Goal: Information Seeking & Learning: Learn about a topic

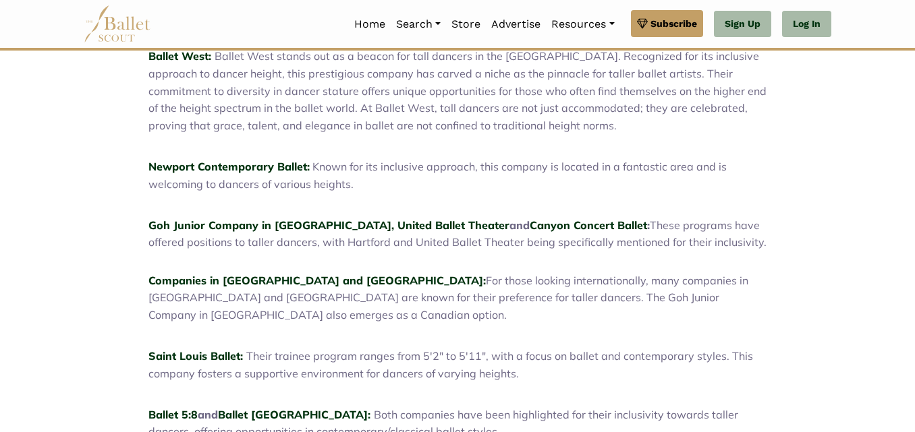
scroll to position [513, 0]
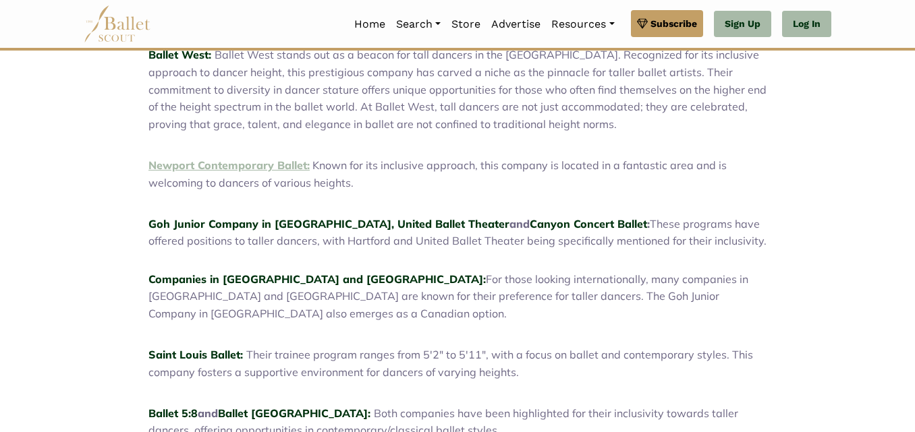
click at [158, 165] on strong "Newport Contemporary Ballet:" at bounding box center [228, 165] width 161 height 13
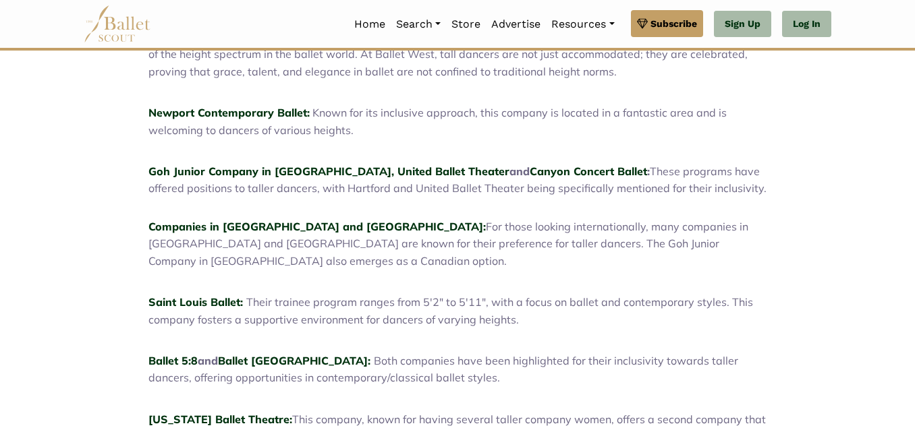
scroll to position [567, 0]
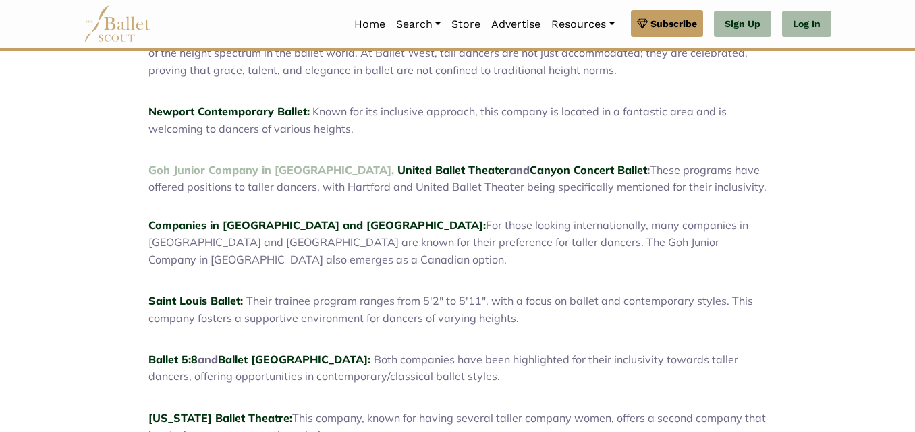
click at [283, 173] on link "Goh Junior Company in Vancouver," at bounding box center [271, 169] width 246 height 13
click at [397, 175] on link "United Ballet Theater" at bounding box center [453, 169] width 112 height 13
click at [530, 172] on link "Canyon Concert Ballet" at bounding box center [588, 169] width 117 height 13
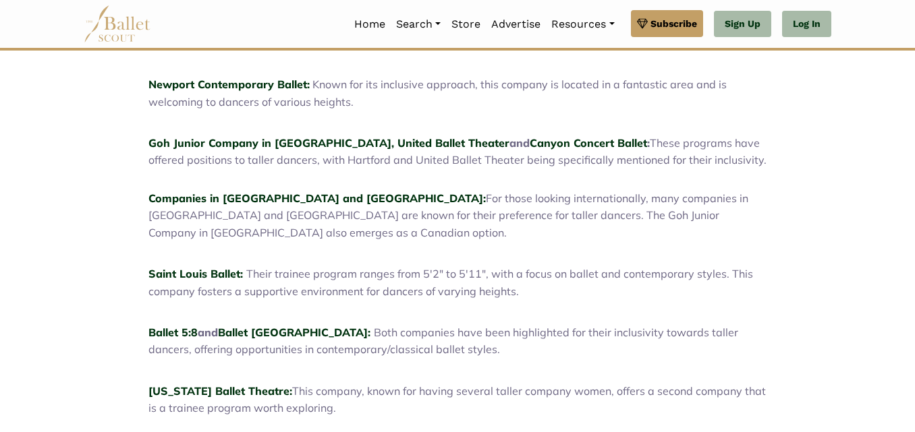
scroll to position [621, 0]
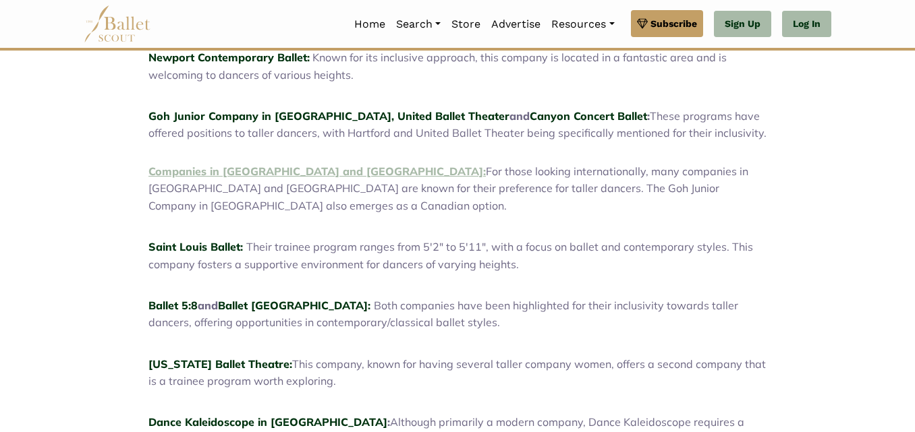
click at [325, 165] on strong "Companies in Germany and The Netherlands:" at bounding box center [316, 171] width 337 height 13
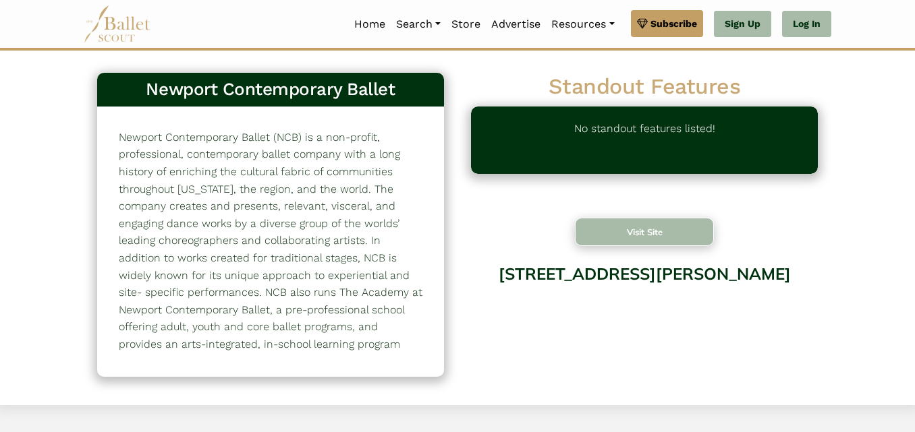
click at [621, 218] on button "Visit Site" at bounding box center [644, 232] width 139 height 28
click at [407, 141] on p "Newport Contemporary Ballet (NCB) is a non-profit, professional, contemporary b…" at bounding box center [271, 258] width 304 height 259
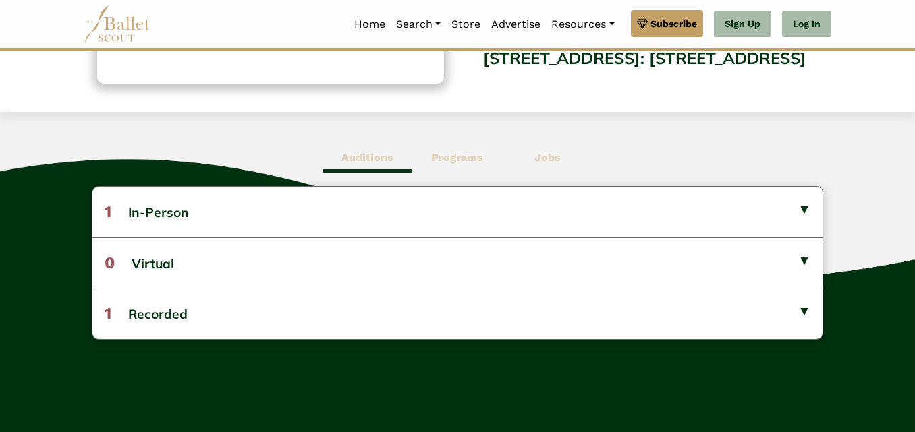
scroll to position [297, 0]
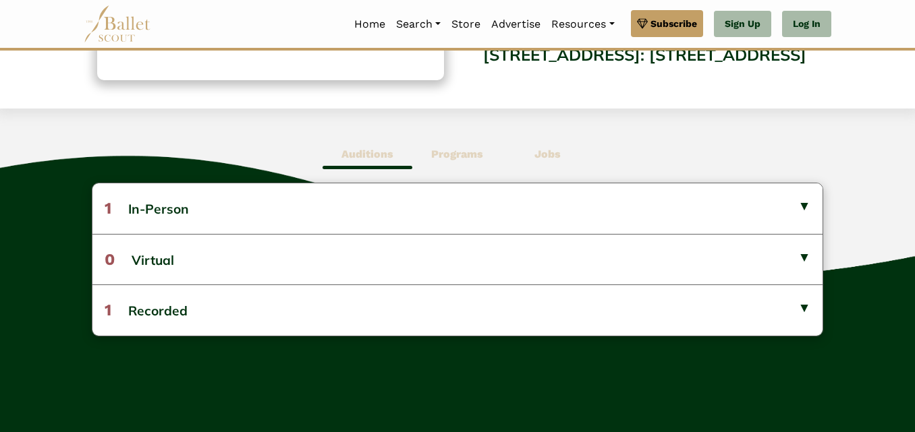
click at [505, 249] on button "0 Virtual" at bounding box center [457, 259] width 731 height 51
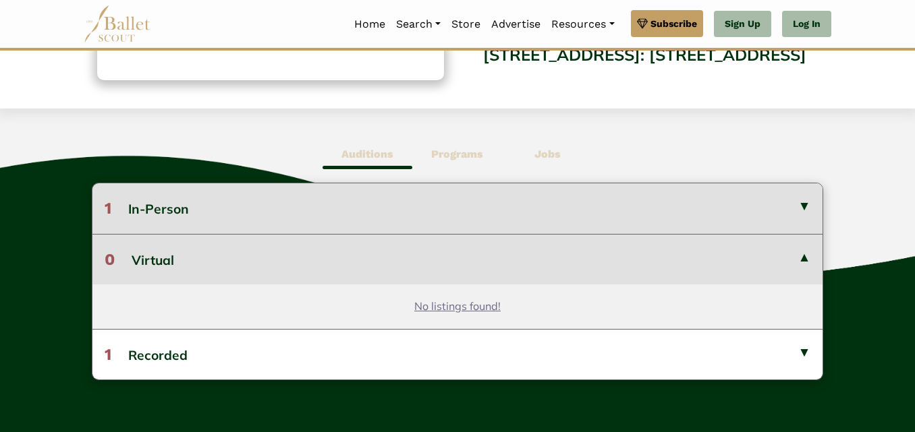
click at [454, 206] on button "1 In-Person" at bounding box center [457, 208] width 731 height 50
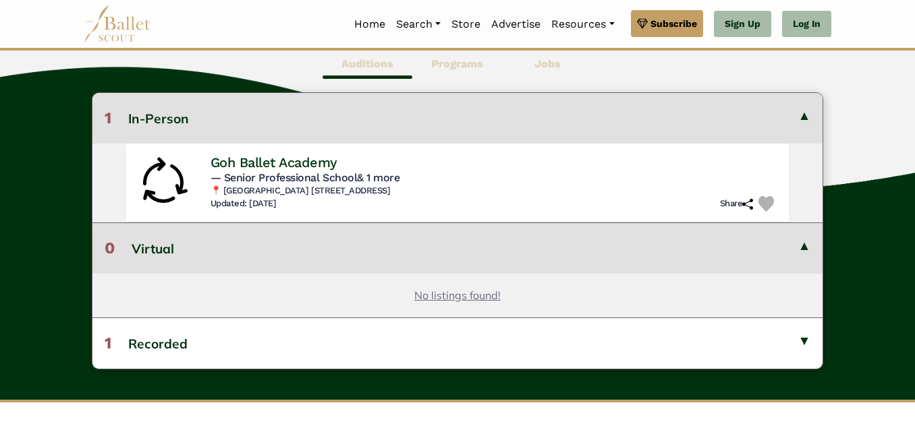
scroll to position [405, 0]
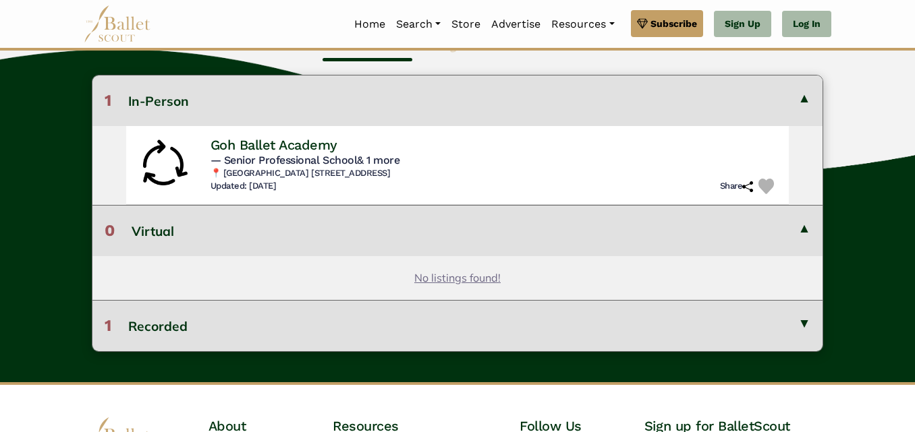
click at [538, 329] on button "1 Recorded" at bounding box center [457, 325] width 731 height 51
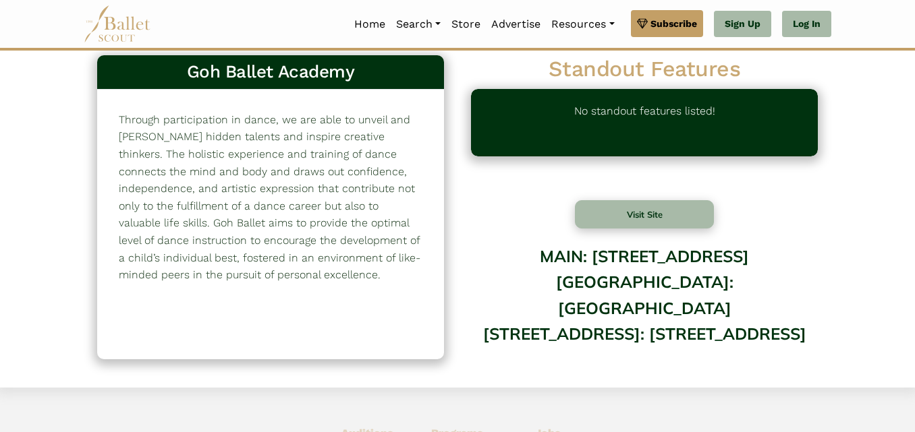
scroll to position [0, 0]
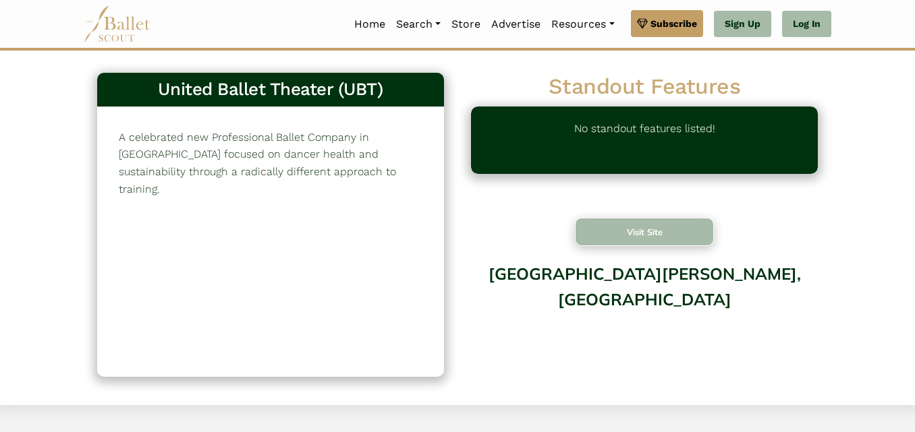
click at [610, 238] on button "Visit Site" at bounding box center [644, 232] width 139 height 28
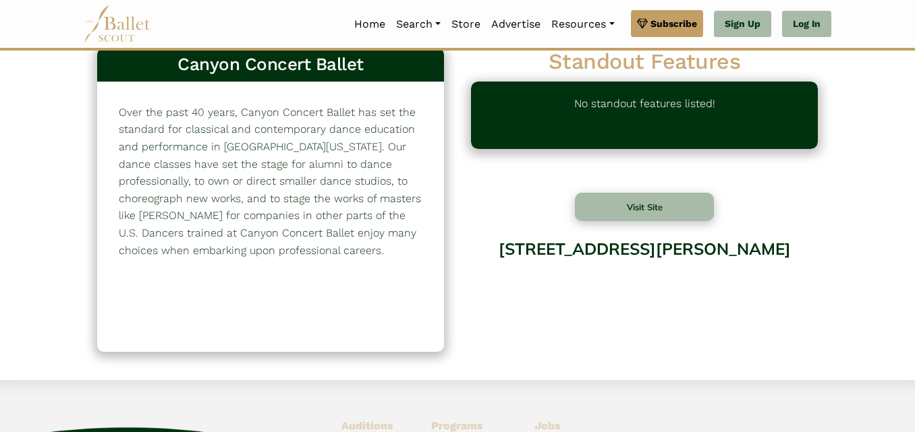
scroll to position [27, 0]
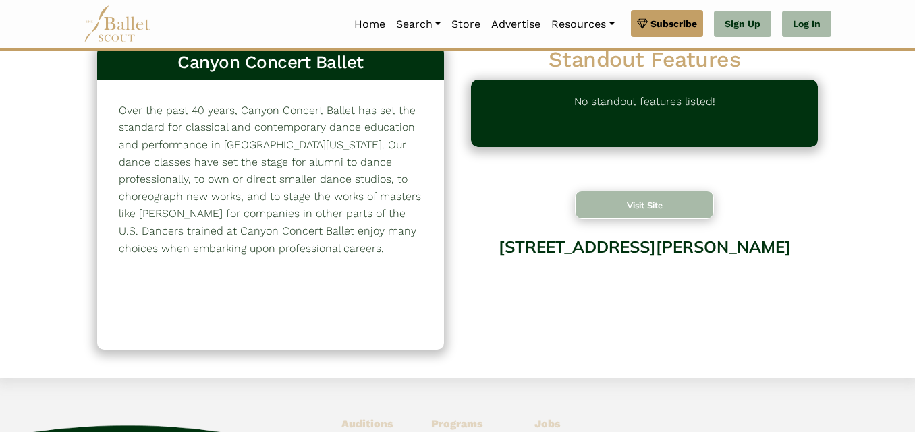
click at [683, 200] on button "Visit Site" at bounding box center [644, 205] width 139 height 28
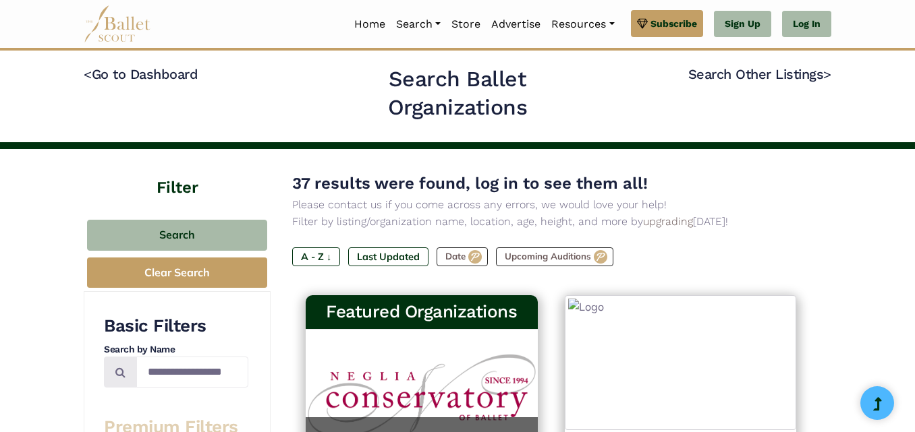
type input "*******"
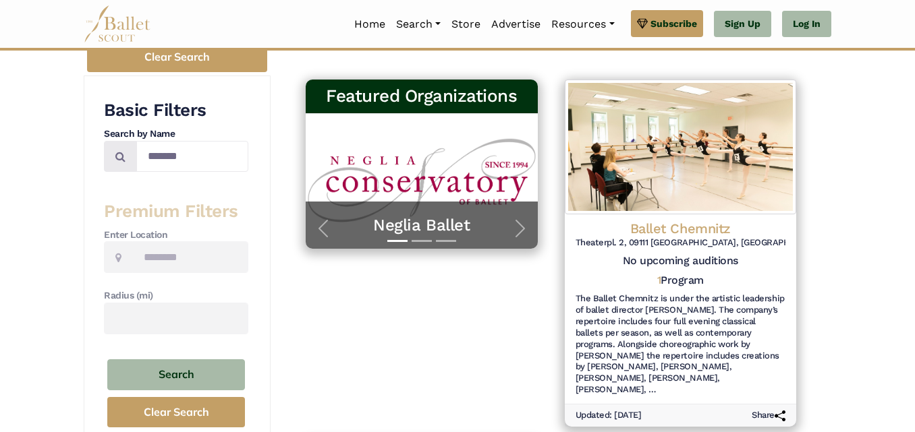
scroll to position [243, 0]
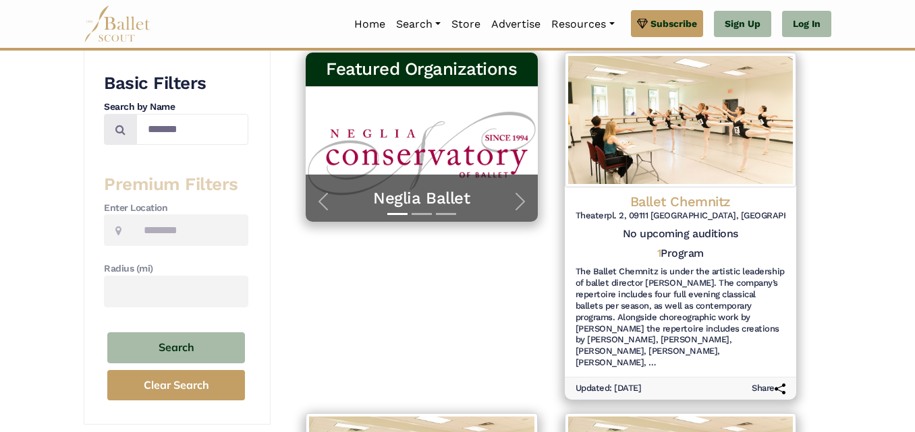
click at [513, 210] on div at bounding box center [422, 214] width 232 height 16
click at [519, 204] on span "button" at bounding box center [520, 202] width 22 height 22
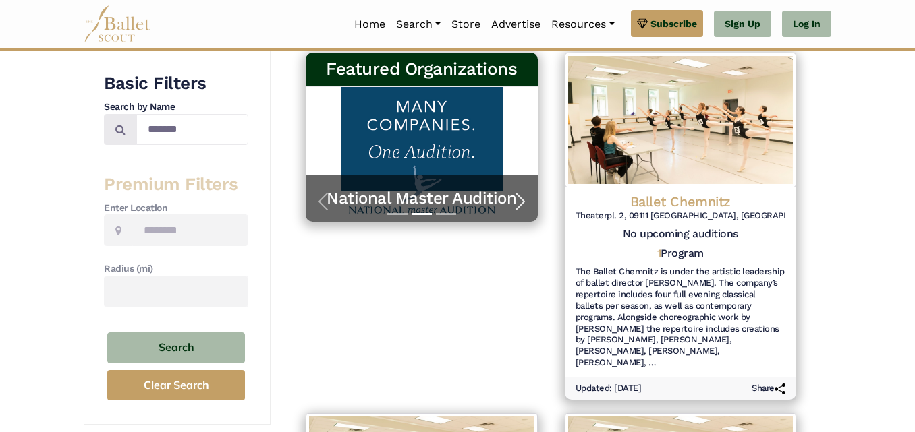
click at [519, 204] on span "button" at bounding box center [520, 202] width 22 height 22
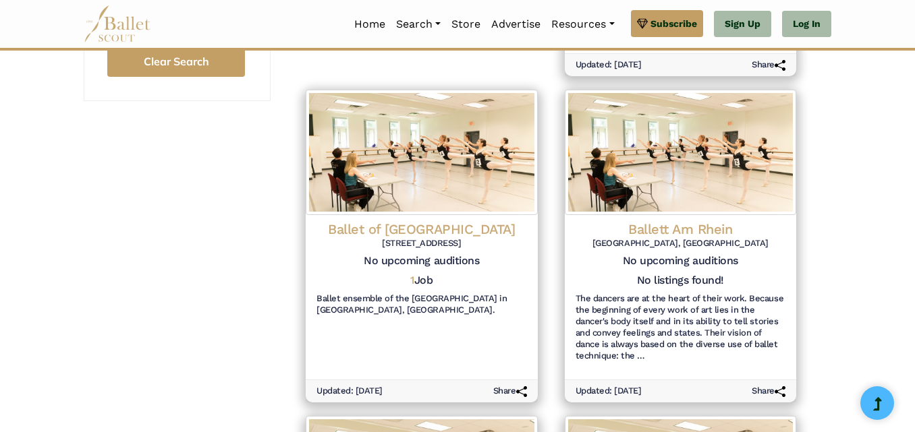
scroll to position [594, 0]
